Goal: Find specific page/section: Find specific page/section

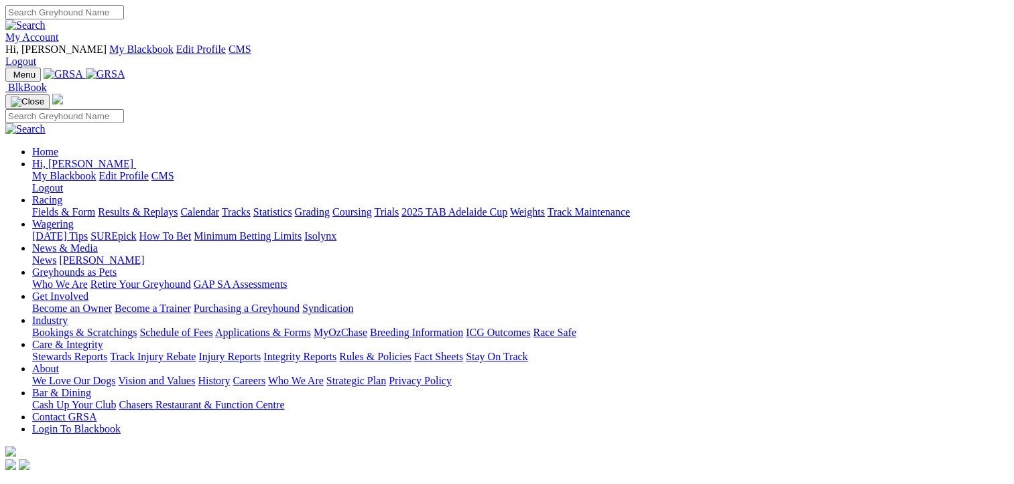
click at [62, 194] on link "Racing" at bounding box center [47, 199] width 30 height 11
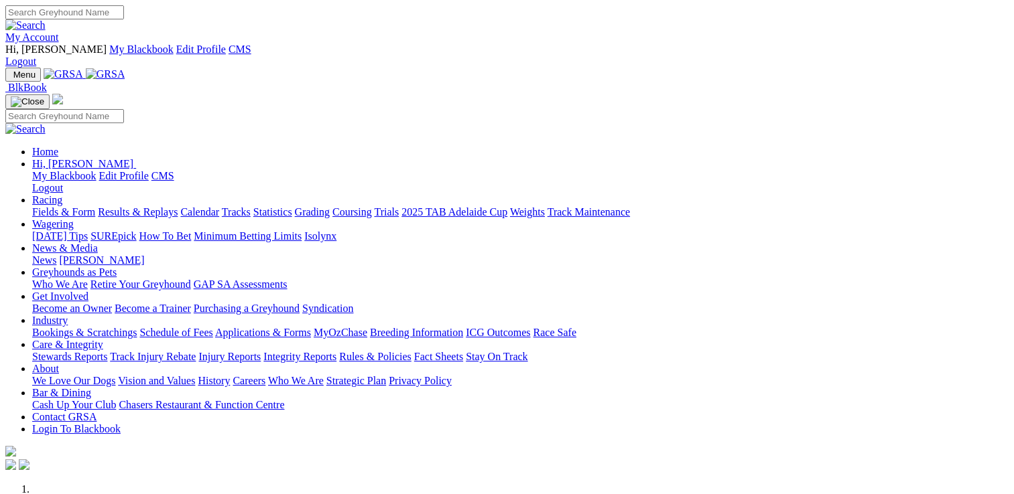
click at [62, 194] on link "Racing" at bounding box center [47, 199] width 30 height 11
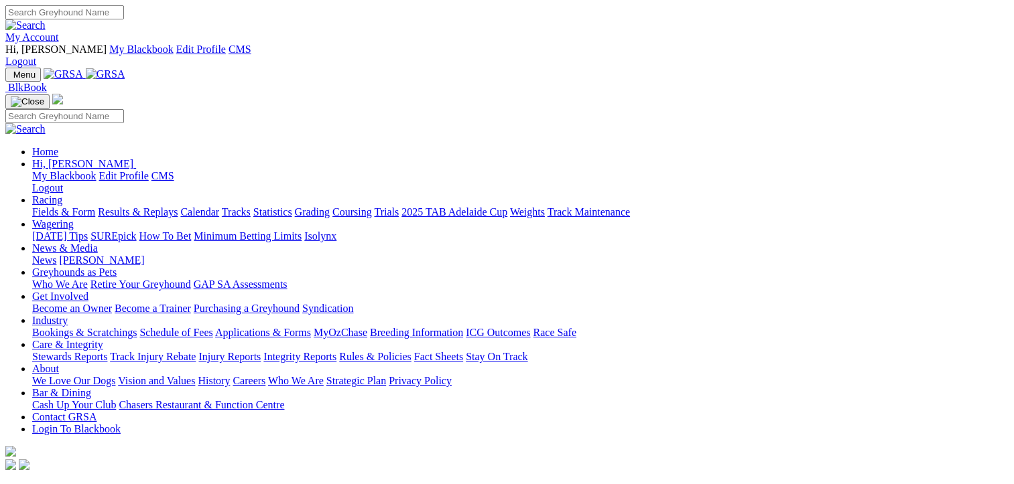
click at [58, 206] on link "Fields & Form" at bounding box center [63, 211] width 63 height 11
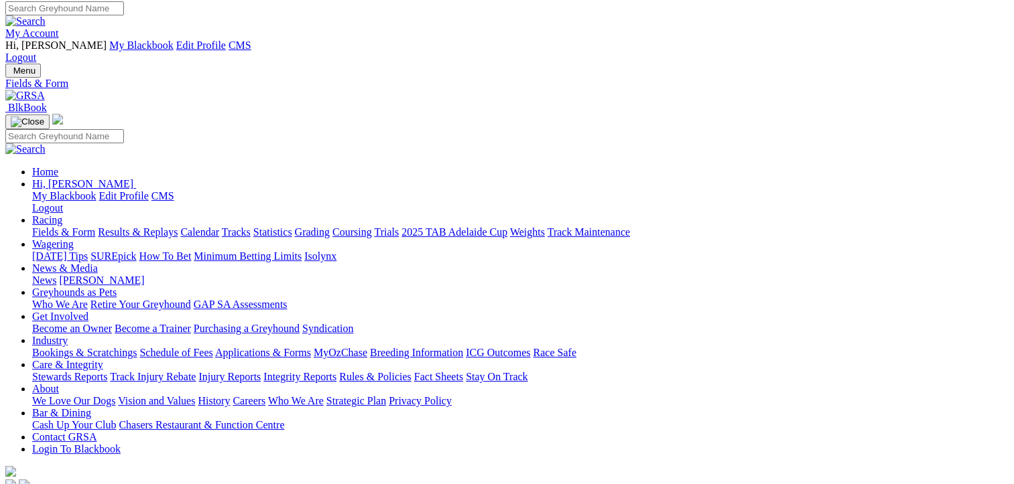
scroll to position [201, 0]
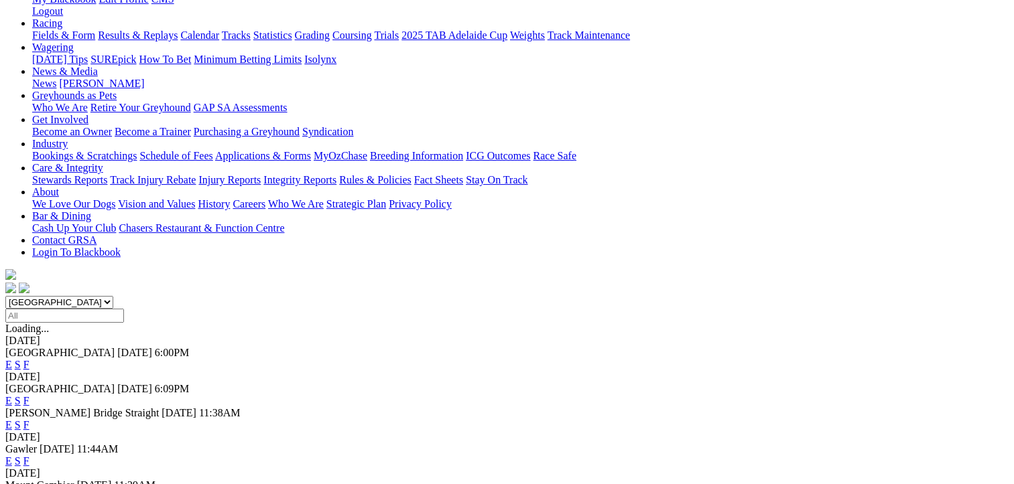
click at [29, 456] on link "F" at bounding box center [26, 461] width 6 height 11
